Goal: Navigation & Orientation: Find specific page/section

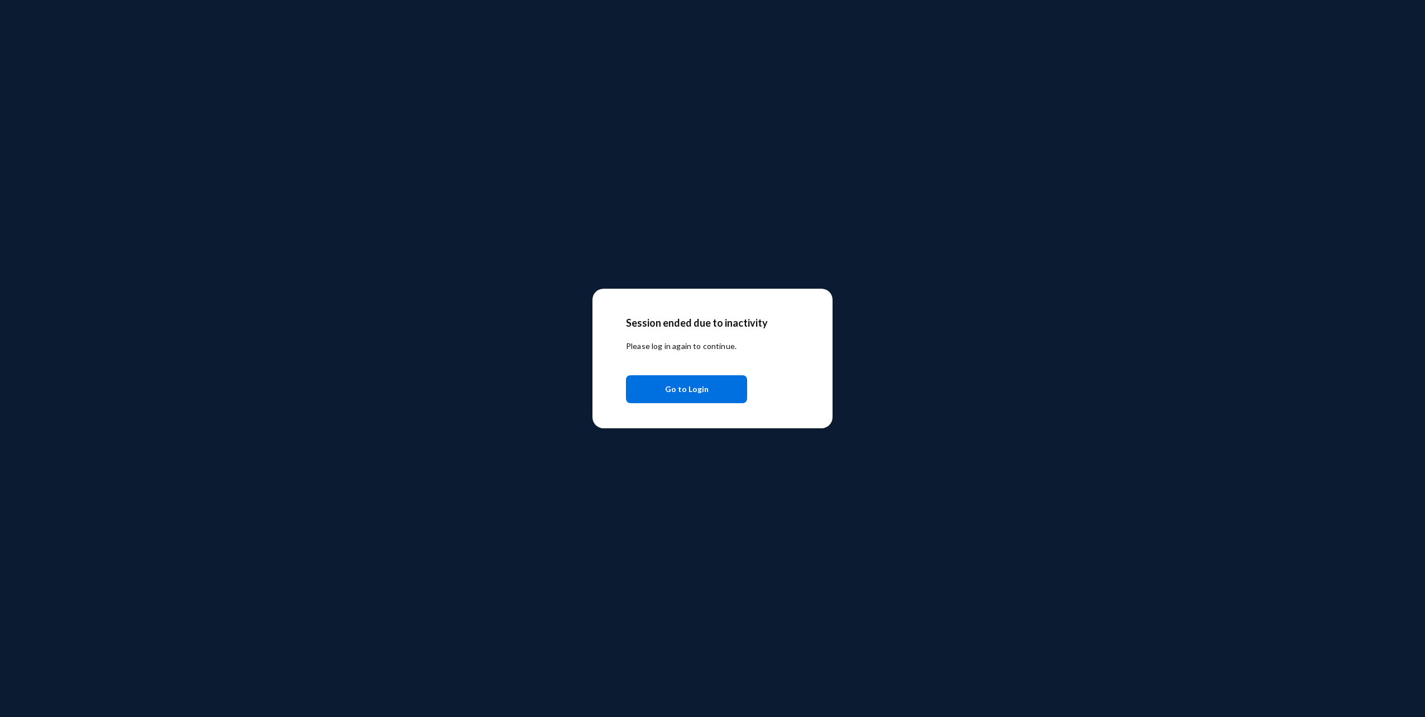
click at [956, 399] on div "Session ended due to inactivity Please log in again to continue. Go to Login" at bounding box center [712, 358] width 1425 height 717
click at [845, 156] on div "Session ended due to inactivity Please log in again to continue. Go to Login" at bounding box center [712, 358] width 1425 height 717
click at [733, 399] on button "Go to Login" at bounding box center [686, 389] width 121 height 28
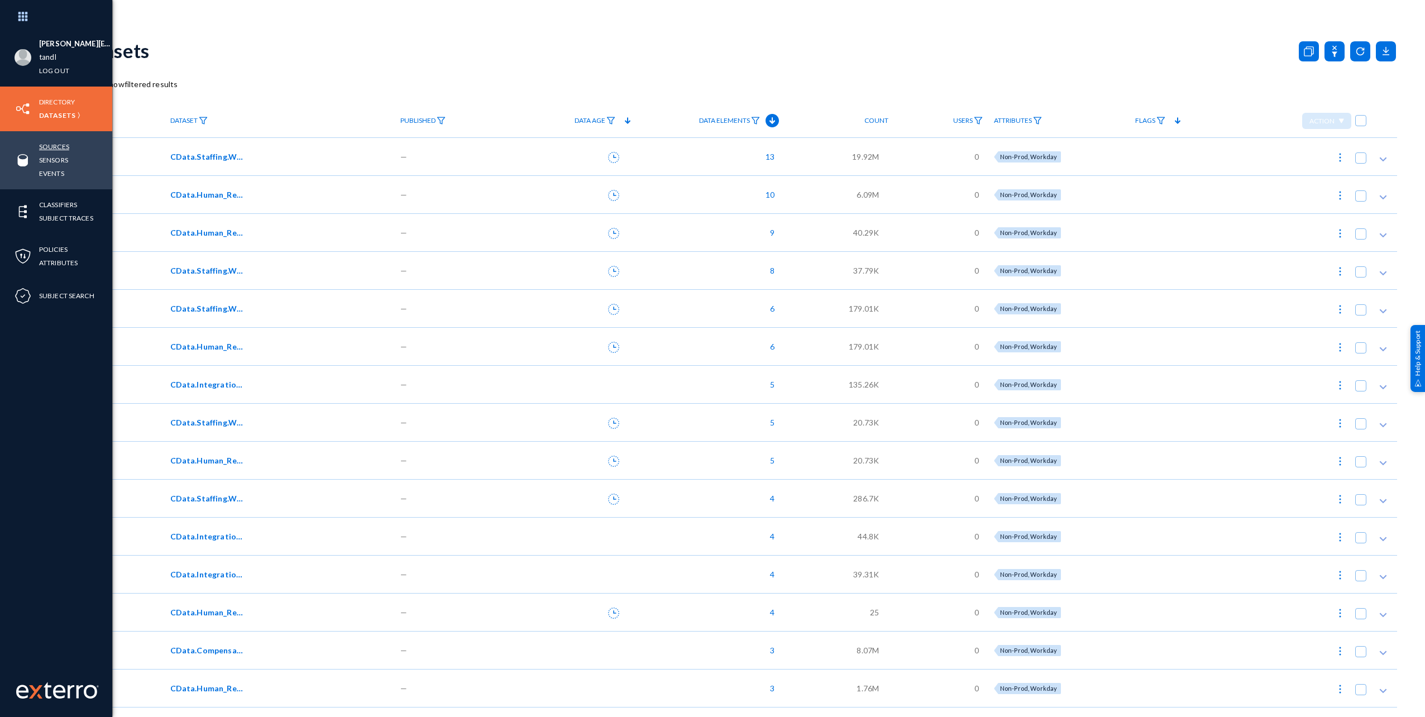
click at [56, 146] on link "Sources" at bounding box center [54, 146] width 30 height 13
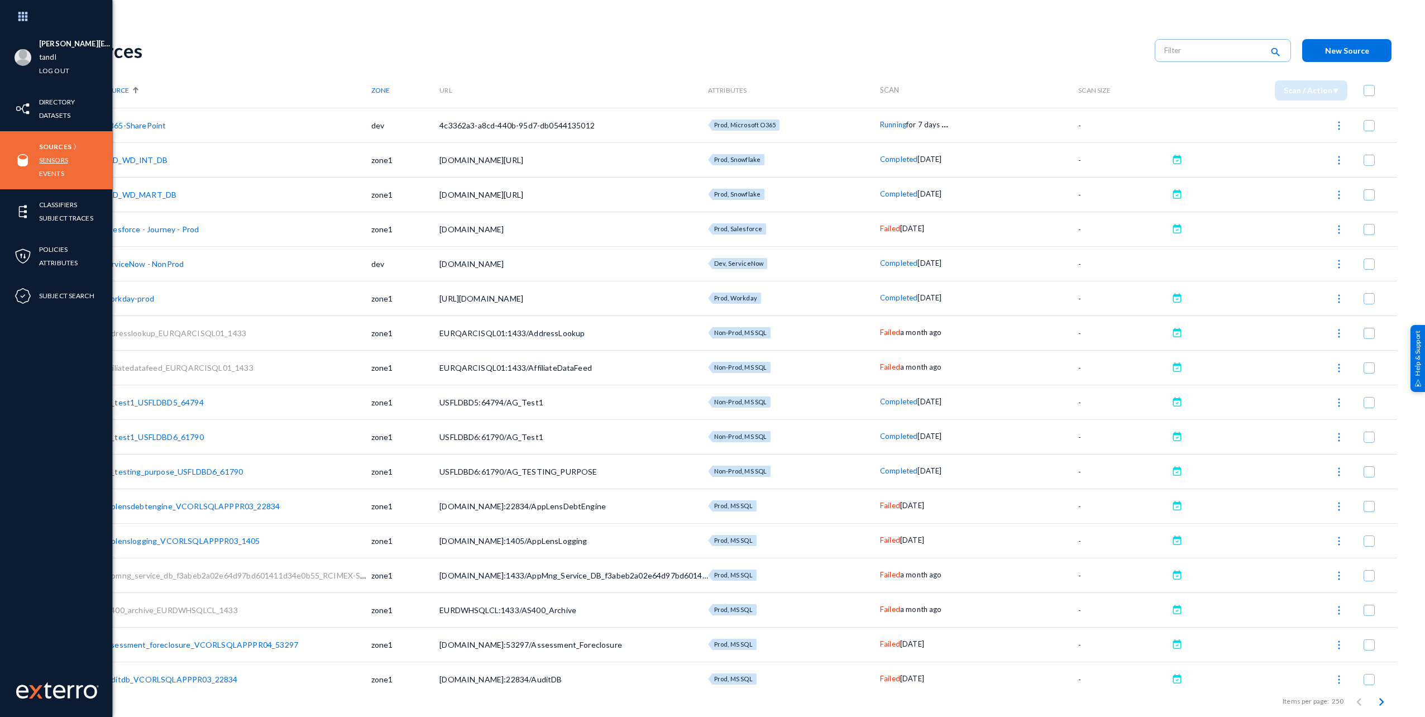
click at [48, 155] on link "Sensors" at bounding box center [53, 160] width 29 height 13
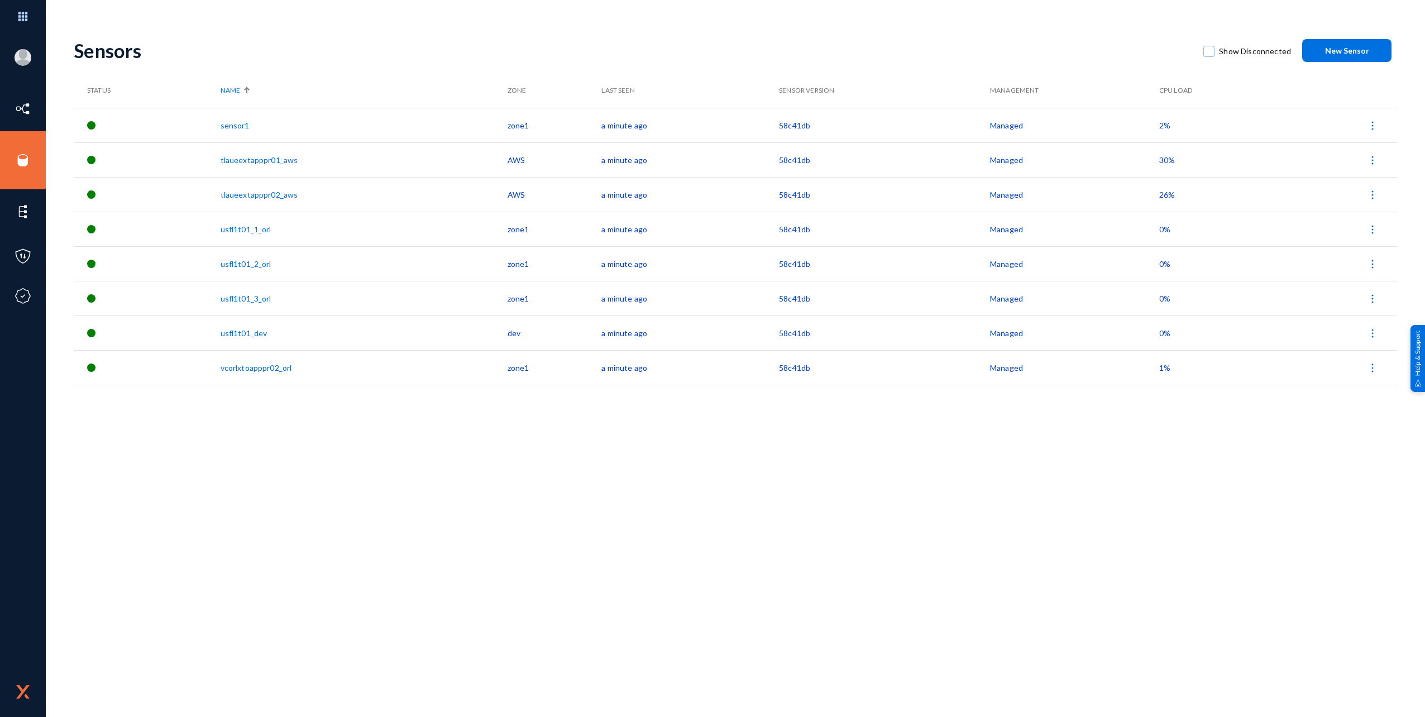
click at [637, 570] on div "Sensors Show Disconnected New Sensor Status Name Zone Last Seen Sensor Version …" at bounding box center [736, 372] width 1324 height 689
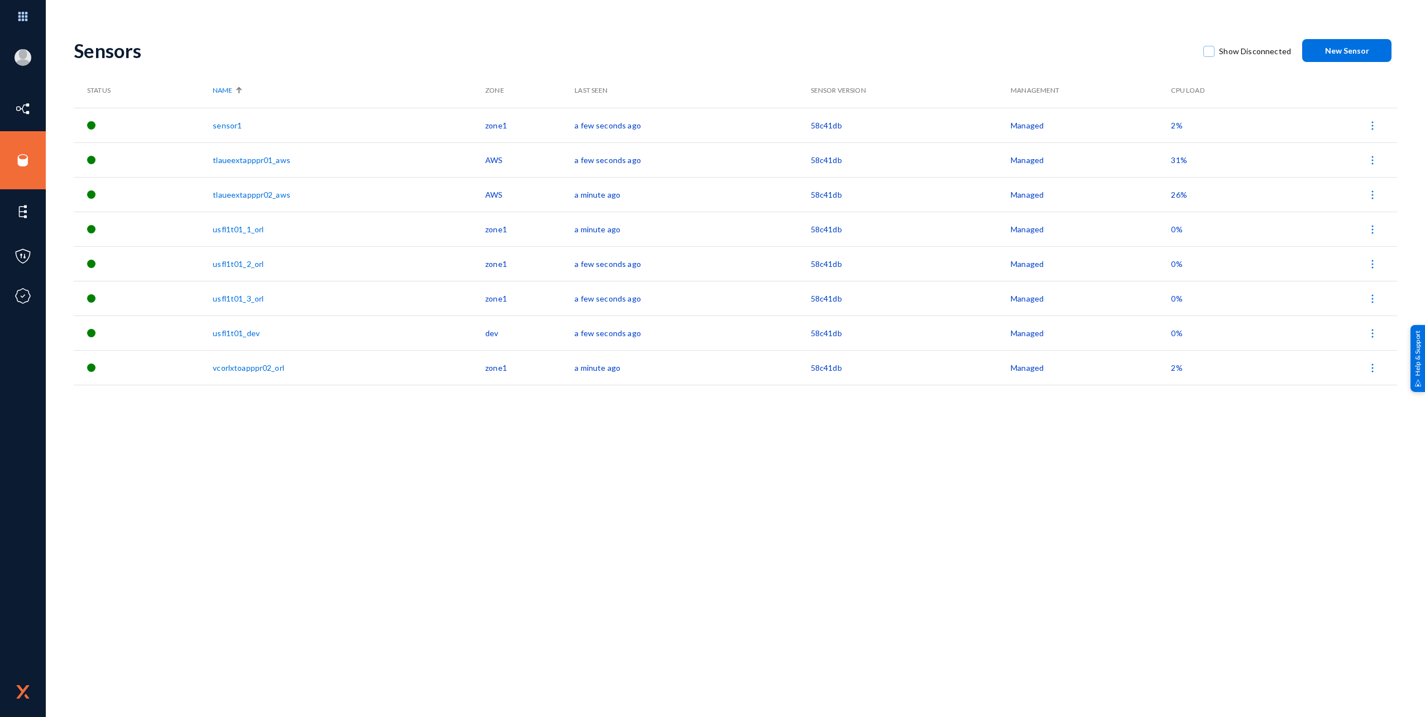
click at [490, 426] on div "Sensors Show Disconnected New Sensor Status Name Zone Last Seen Sensor Version …" at bounding box center [736, 372] width 1324 height 689
